Goal: Task Accomplishment & Management: Manage account settings

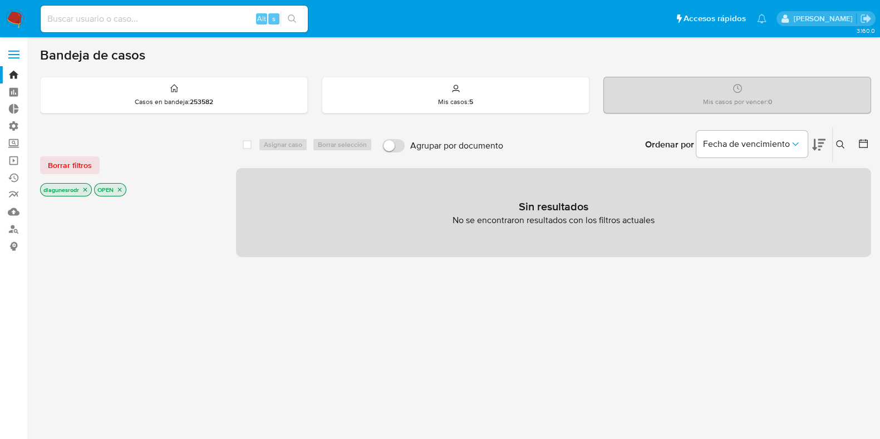
click at [9, 56] on label at bounding box center [14, 54] width 28 height 23
click at [0, 0] on input "checkbox" at bounding box center [0, 0] width 0 height 0
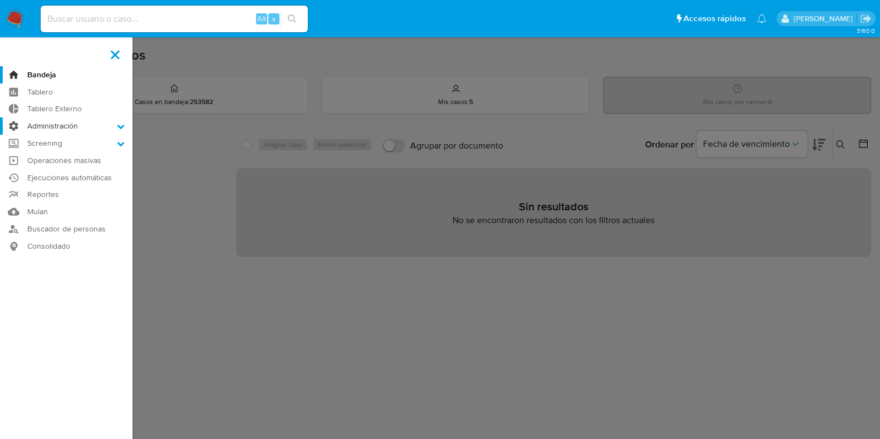
click at [117, 128] on icon at bounding box center [121, 126] width 8 height 8
click at [0, 0] on input "Administración" at bounding box center [0, 0] width 0 height 0
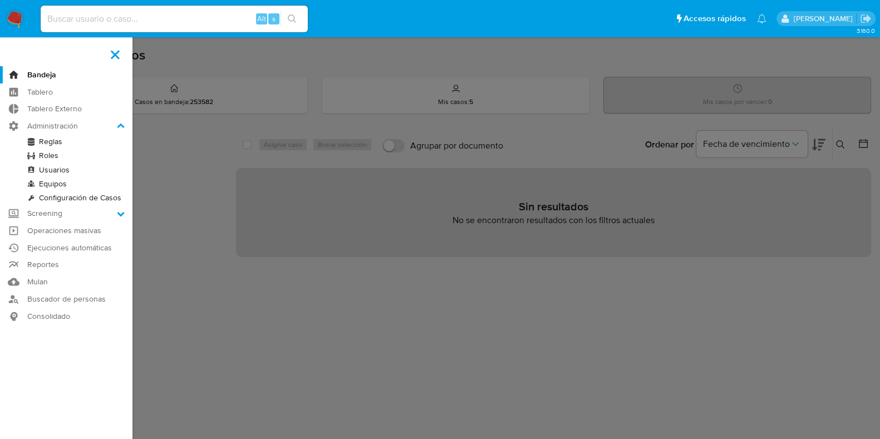
click at [47, 169] on link "Usuarios" at bounding box center [66, 170] width 132 height 14
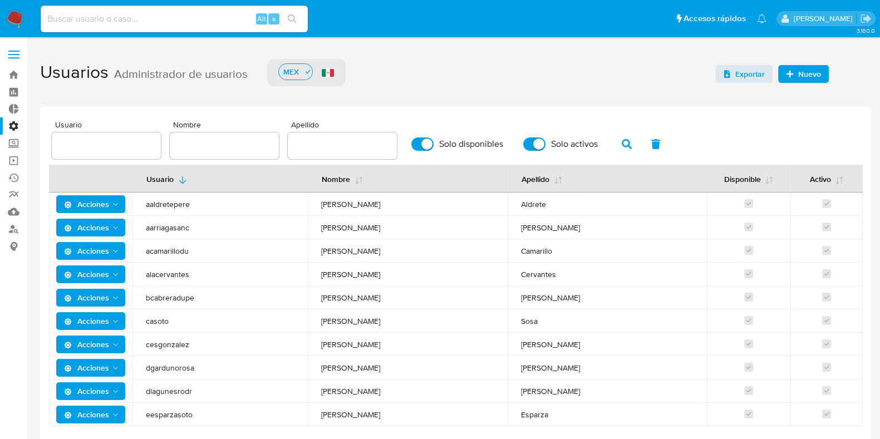
click at [809, 72] on span "Nuevo" at bounding box center [809, 74] width 23 height 18
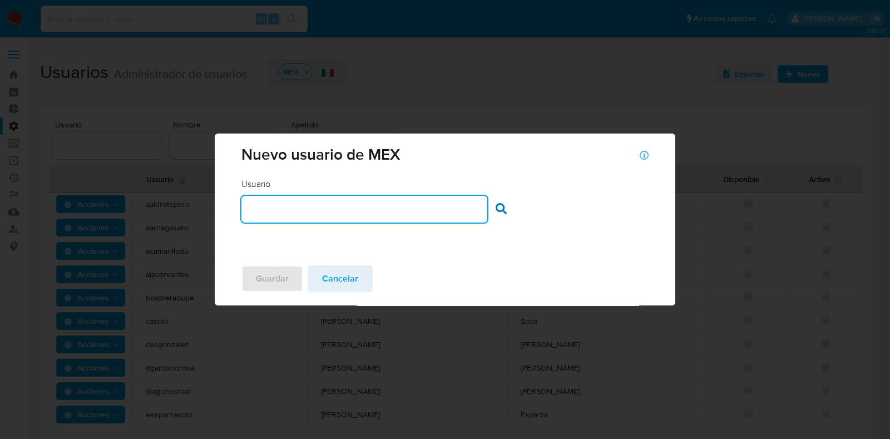
click at [290, 213] on input "text" at bounding box center [363, 209] width 245 height 14
type input "fertapiamart"
click at [507, 213] on div at bounding box center [504, 210] width 17 height 14
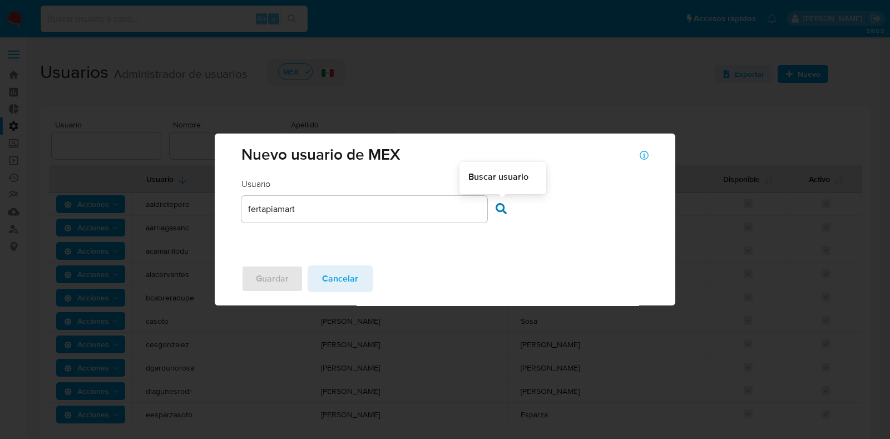
click at [496, 204] on icon at bounding box center [501, 208] width 11 height 11
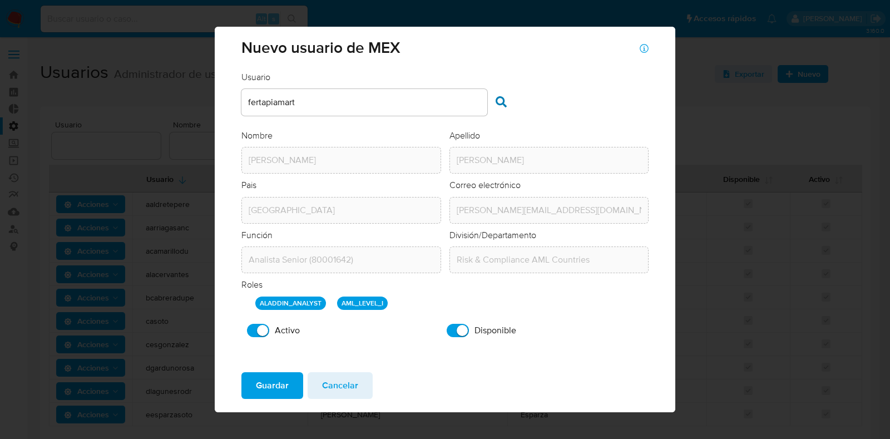
scroll to position [4, 0]
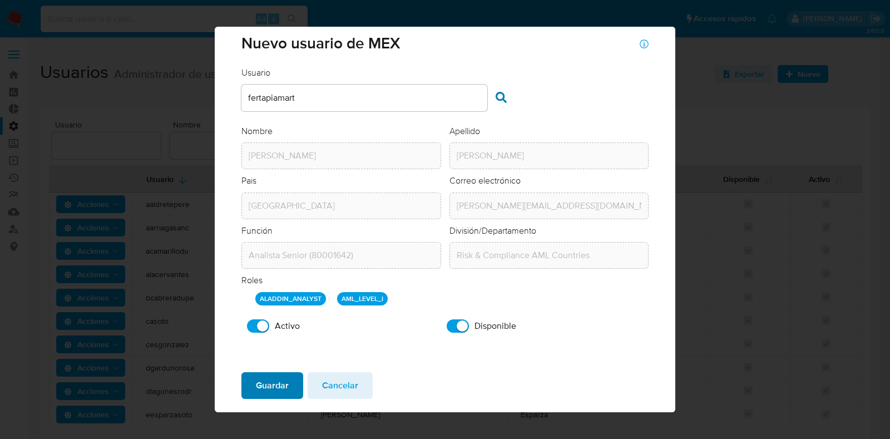
click at [270, 394] on span "Guardar" at bounding box center [272, 385] width 33 height 24
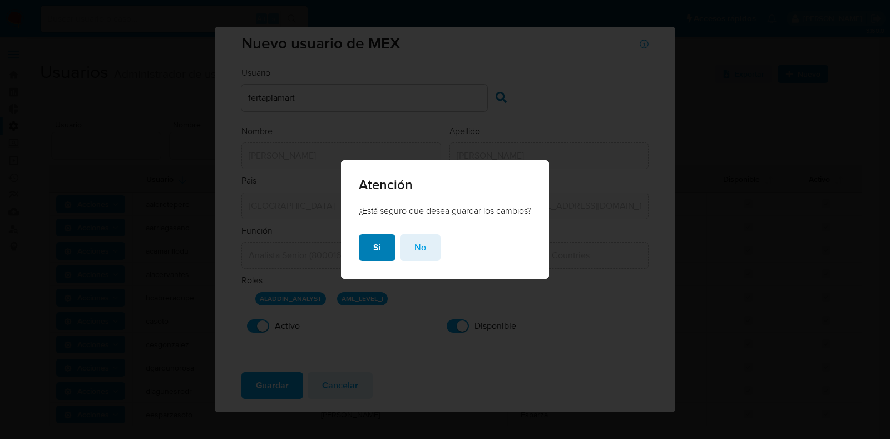
click at [376, 245] on span "Si" at bounding box center [377, 247] width 8 height 24
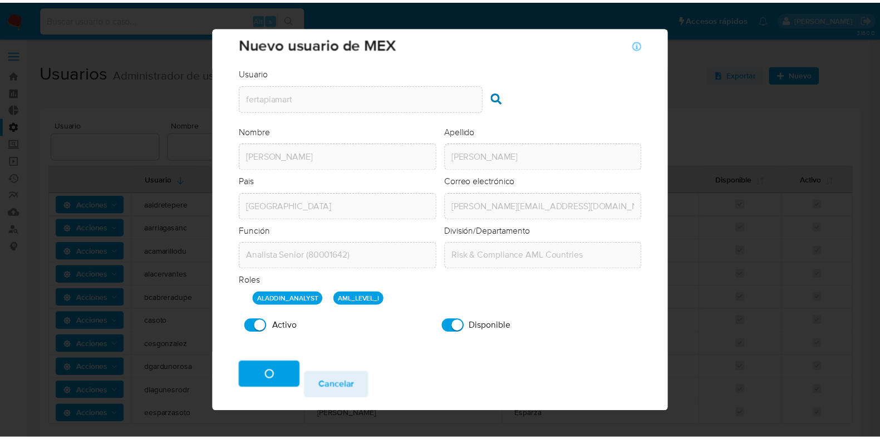
scroll to position [0, 0]
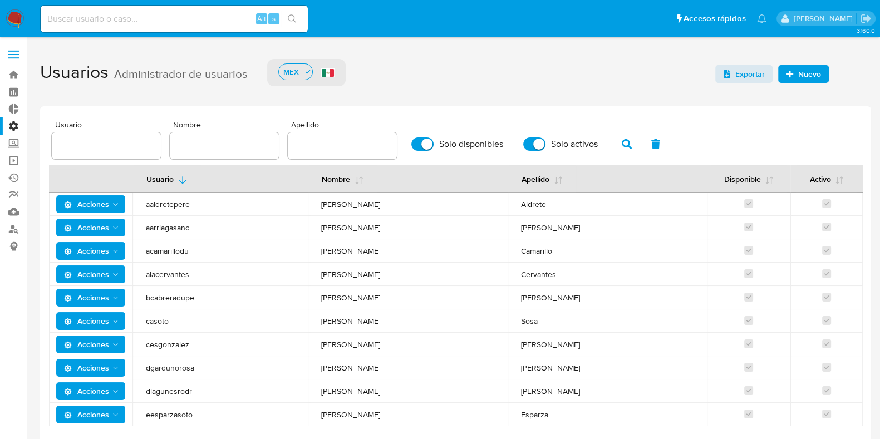
click at [811, 74] on span "Nuevo" at bounding box center [809, 74] width 23 height 18
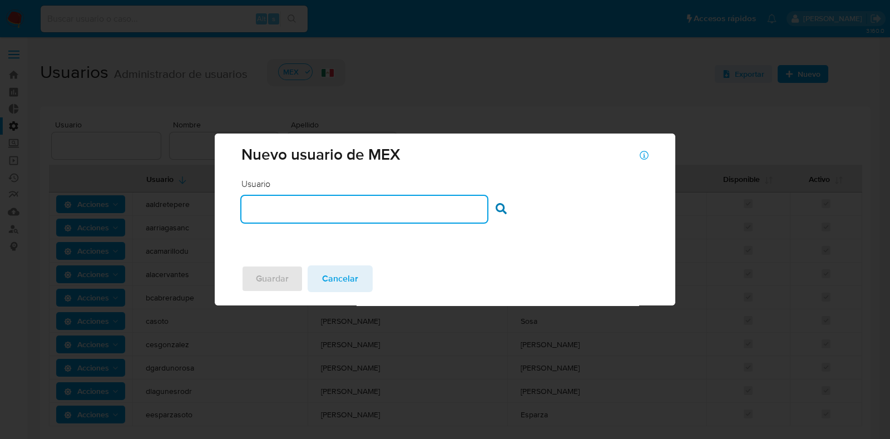
click at [314, 215] on input "text" at bounding box center [363, 209] width 245 height 14
type input "bmorenoreyes"
click at [500, 208] on icon at bounding box center [501, 208] width 11 height 11
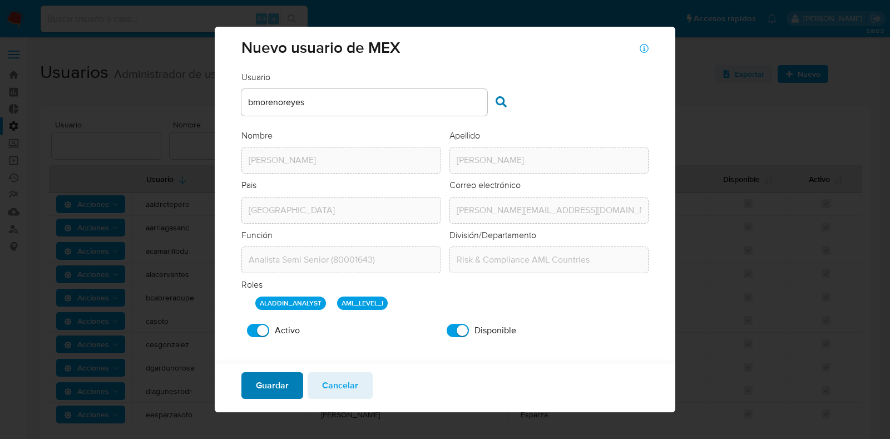
click at [284, 384] on span "Guardar" at bounding box center [272, 385] width 33 height 24
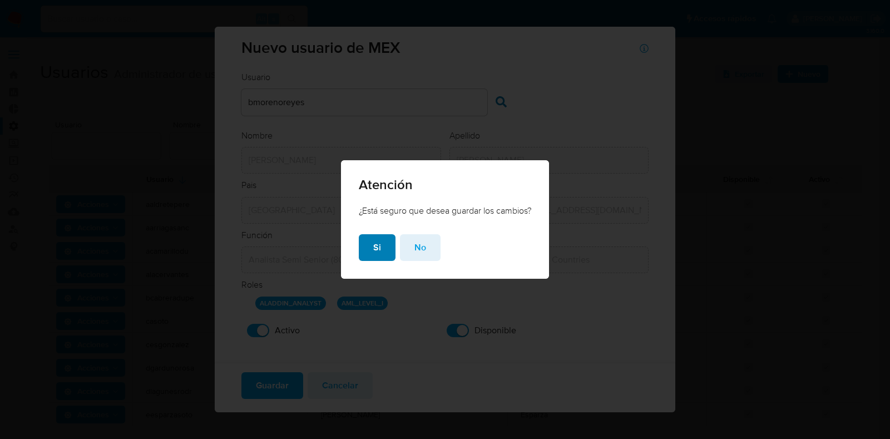
click at [378, 250] on button "Si" at bounding box center [377, 247] width 37 height 27
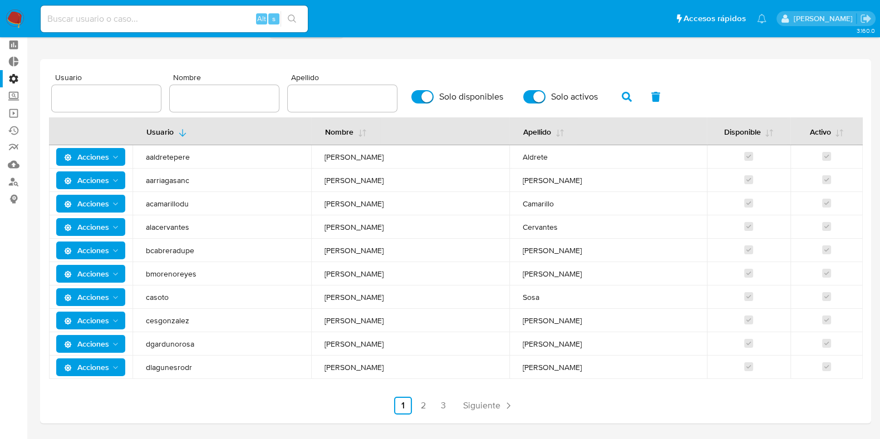
scroll to position [69, 0]
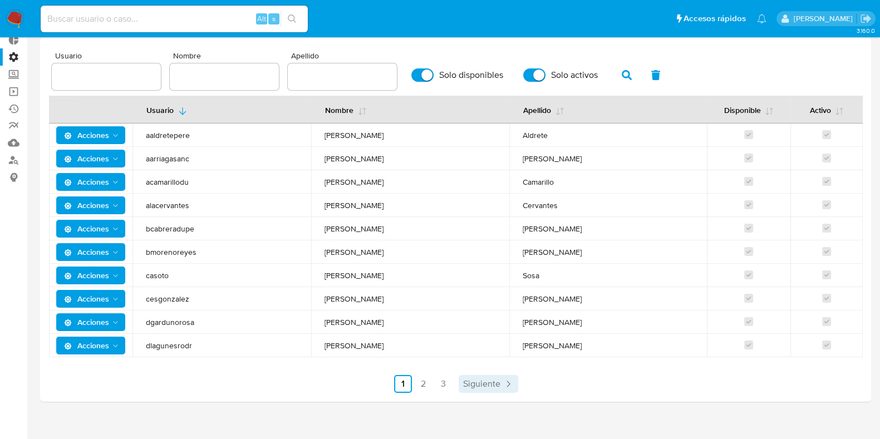
click at [495, 386] on span "Siguiente" at bounding box center [481, 383] width 37 height 9
